Goal: Transaction & Acquisition: Purchase product/service

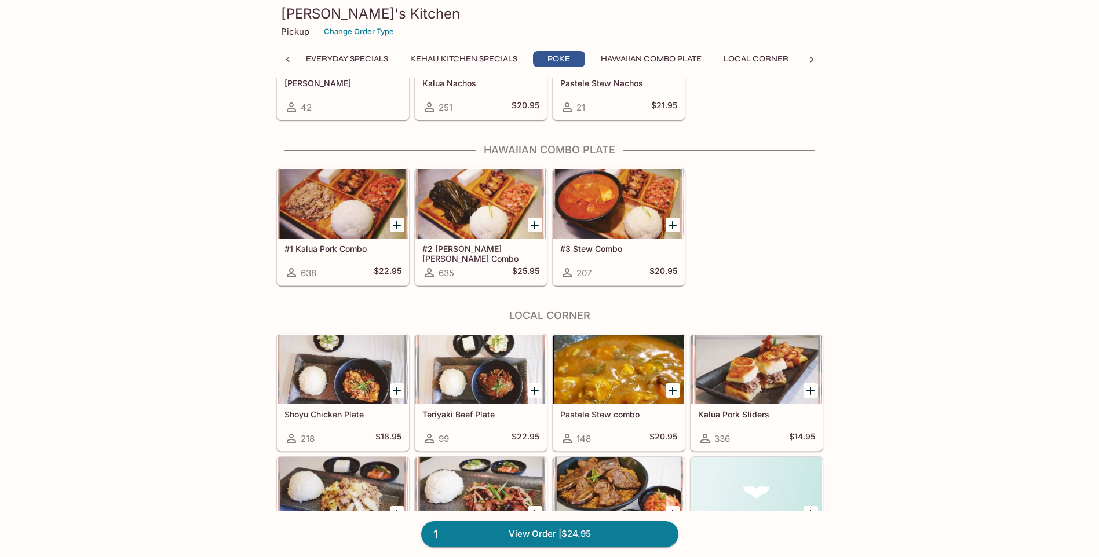
scroll to position [579, 0]
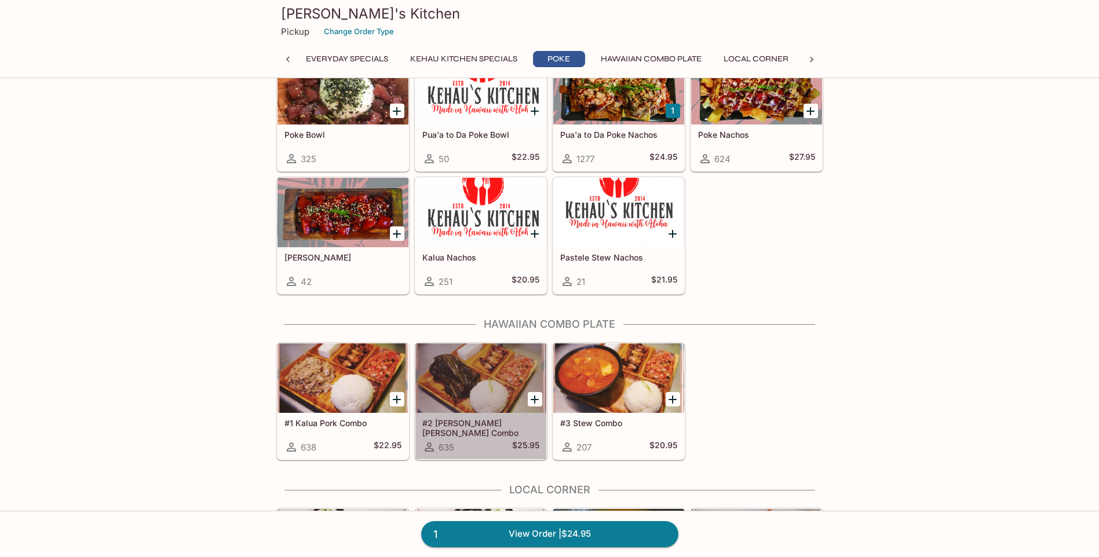
click at [491, 383] on div at bounding box center [480, 378] width 131 height 70
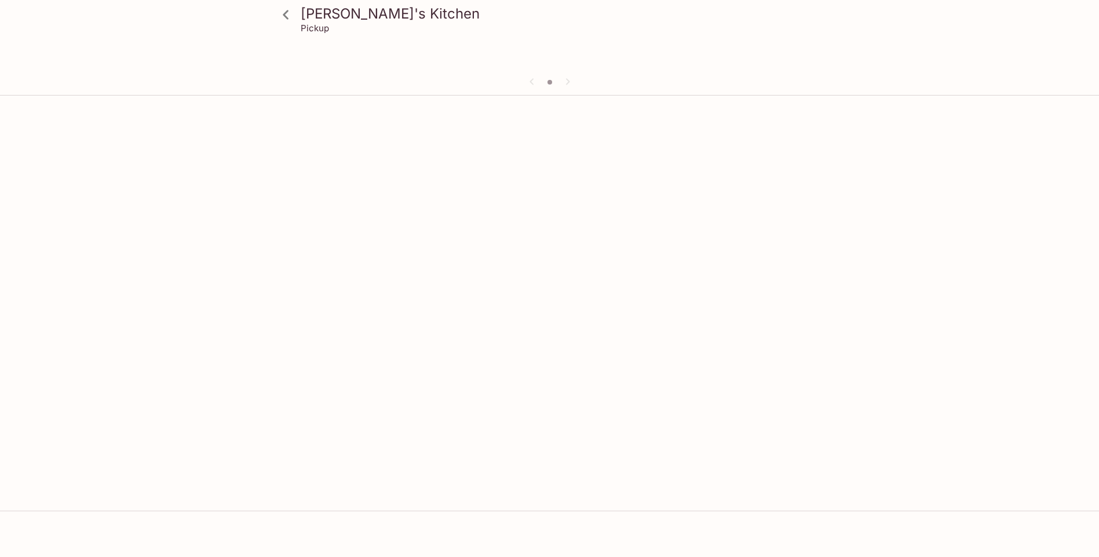
scroll to position [100, 0]
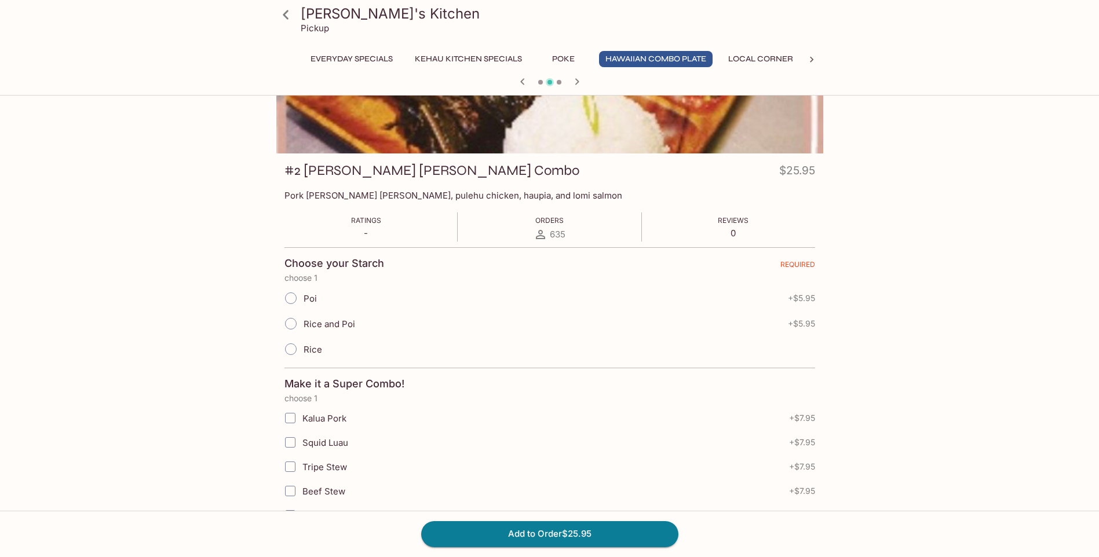
click at [162, 192] on div "[PERSON_NAME]'s Kitchen Pickup Everyday Specials Kehau Kitchen Specials Poke Ha…" at bounding box center [549, 278] width 1099 height 557
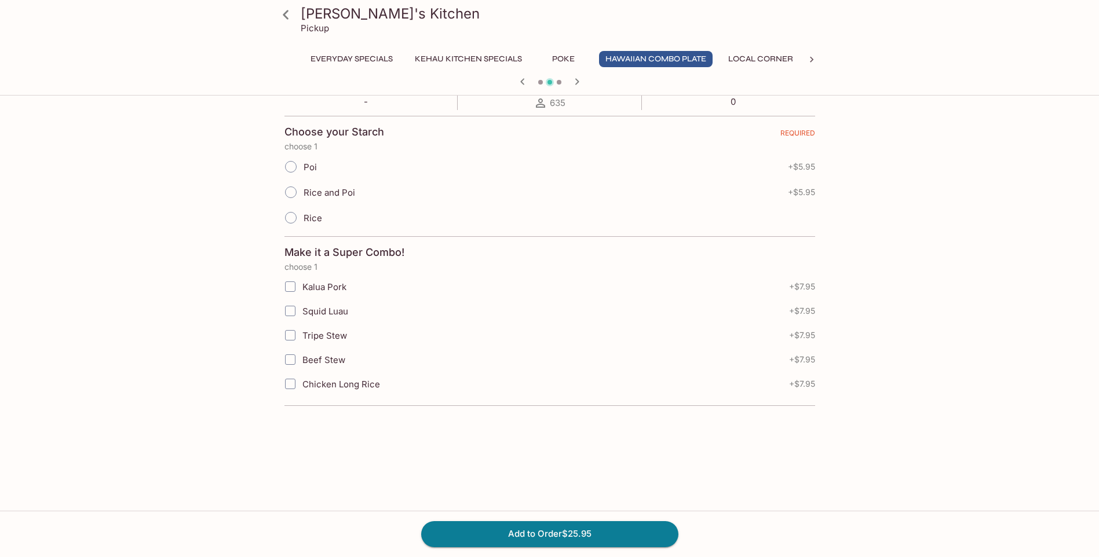
scroll to position [0, 0]
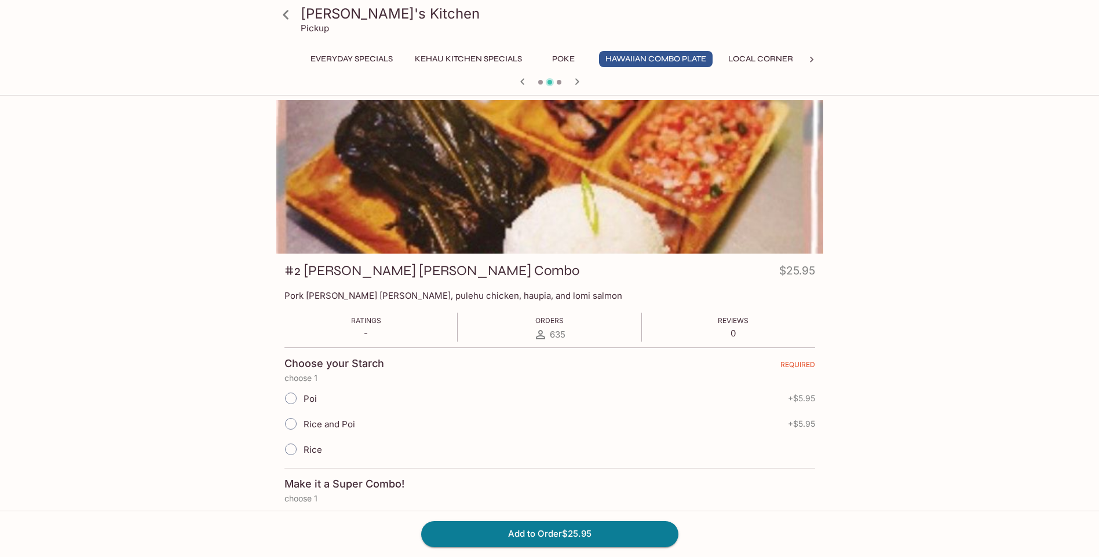
drag, startPoint x: 892, startPoint y: 185, endPoint x: 868, endPoint y: 157, distance: 37.4
click at [868, 164] on div "[PERSON_NAME]'s Kitchen Pickup Everyday Specials Kehau Kitchen Specials Poke Ha…" at bounding box center [549, 461] width 741 height 722
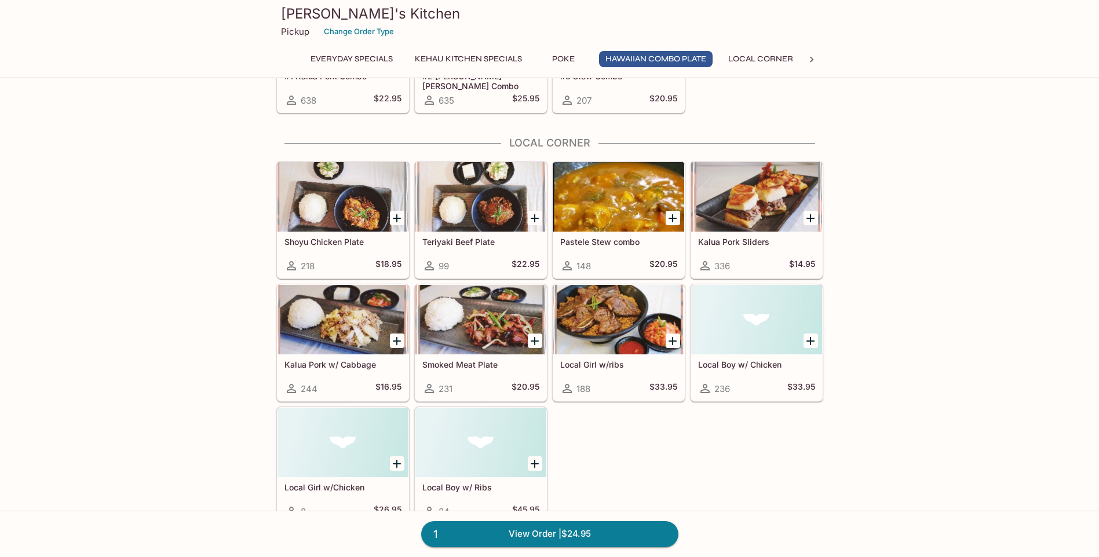
scroll to position [753, 0]
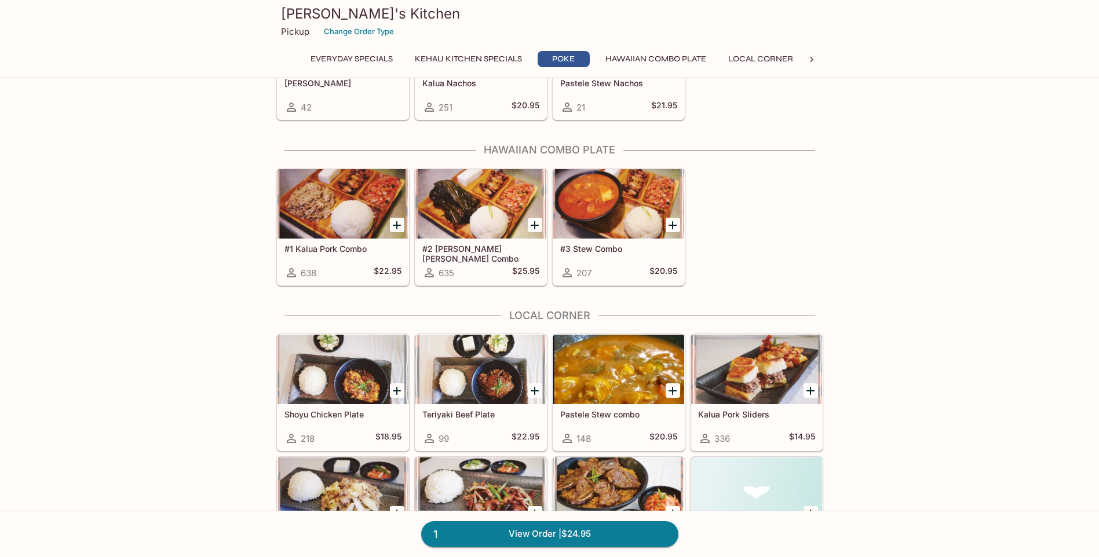
drag, startPoint x: 180, startPoint y: 215, endPoint x: 171, endPoint y: 222, distance: 11.1
drag, startPoint x: 171, startPoint y: 222, endPoint x: 132, endPoint y: 222, distance: 38.8
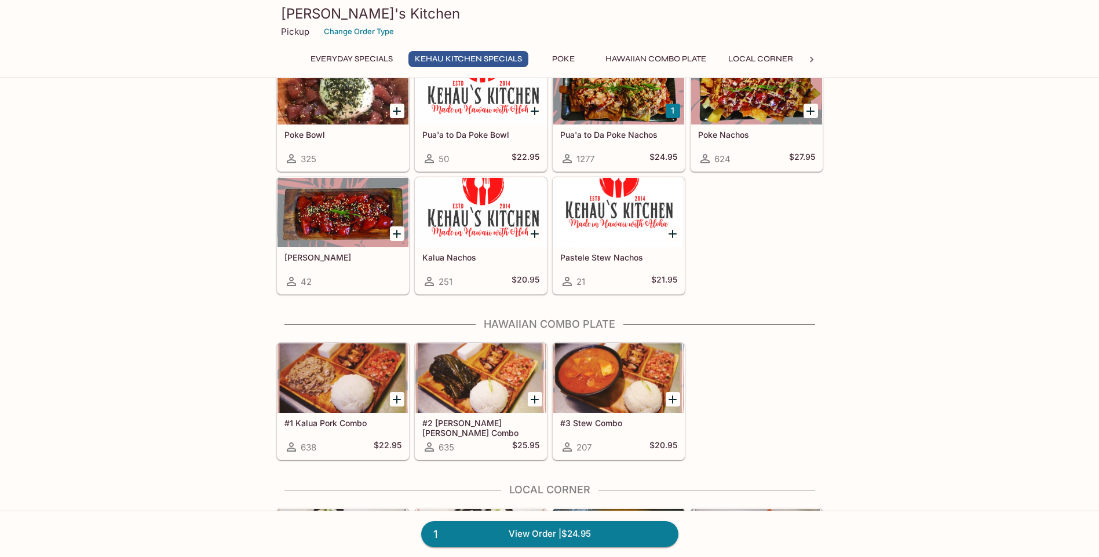
scroll to position [405, 0]
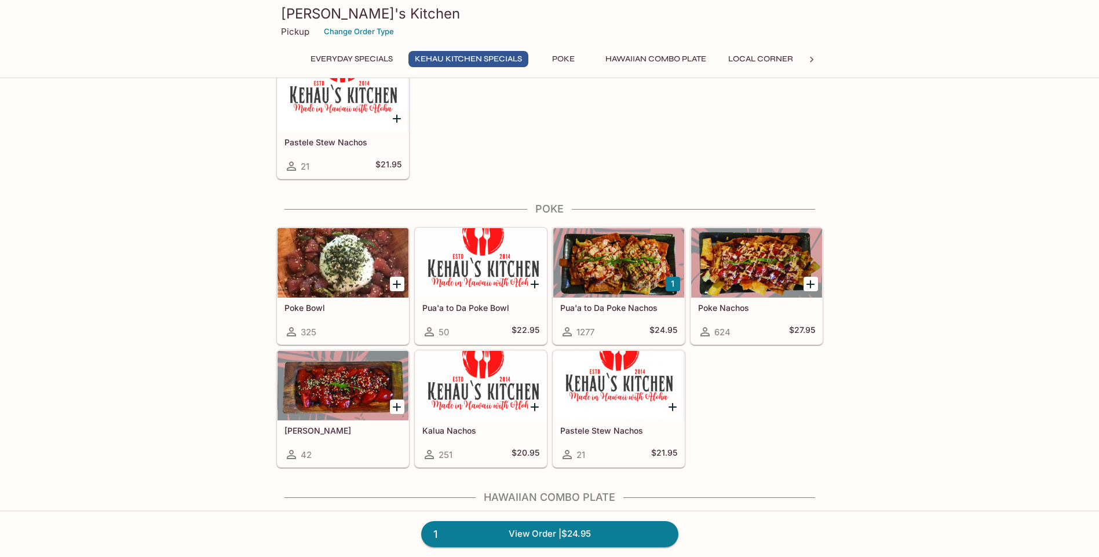
drag, startPoint x: 563, startPoint y: 189, endPoint x: 554, endPoint y: 185, distance: 10.4
click at [602, 246] on div at bounding box center [618, 263] width 131 height 70
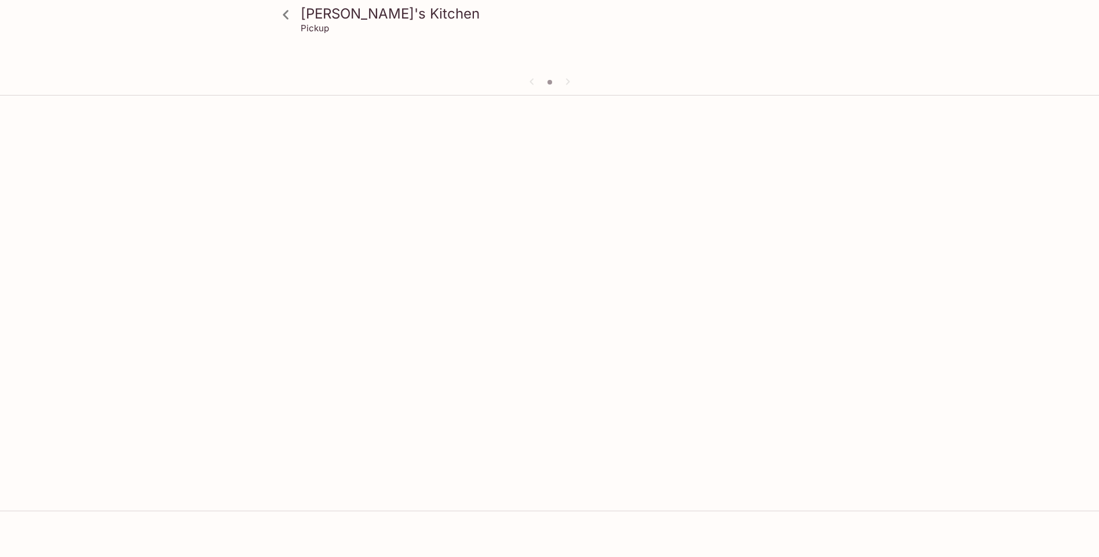
scroll to position [100, 0]
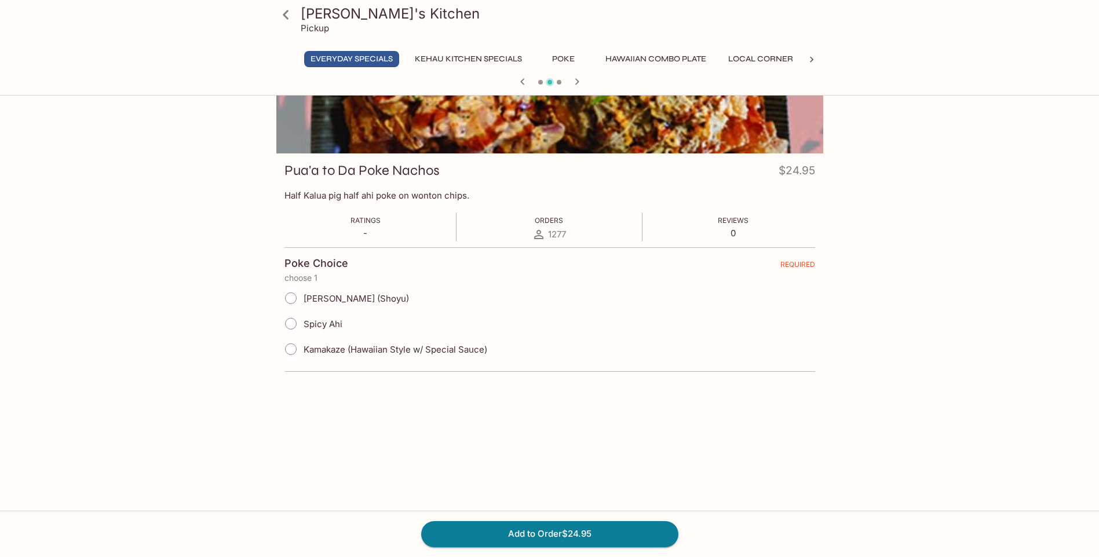
drag, startPoint x: 140, startPoint y: 200, endPoint x: 148, endPoint y: 194, distance: 10.3
click at [121, 177] on div "Kehau's Kitchen Pickup Everyday Specials Kehau Kitchen Specials Poke Hawaiian C…" at bounding box center [549, 278] width 1099 height 557
click at [133, 159] on div "Kehau's Kitchen Pickup Everyday Specials Kehau Kitchen Specials Poke Hawaiian C…" at bounding box center [549, 278] width 1099 height 557
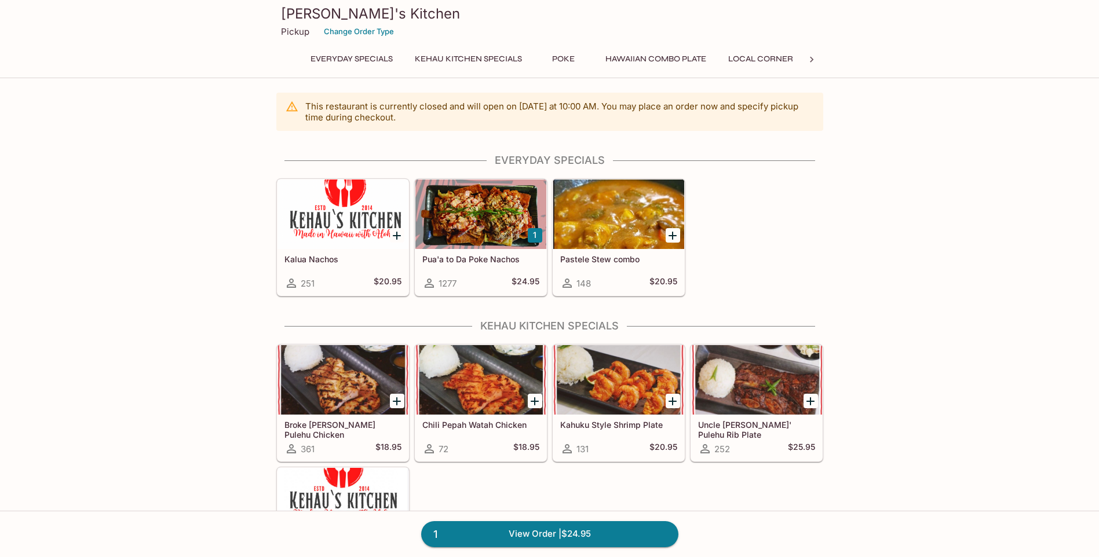
scroll to position [720, 0]
